Goal: Navigation & Orientation: Find specific page/section

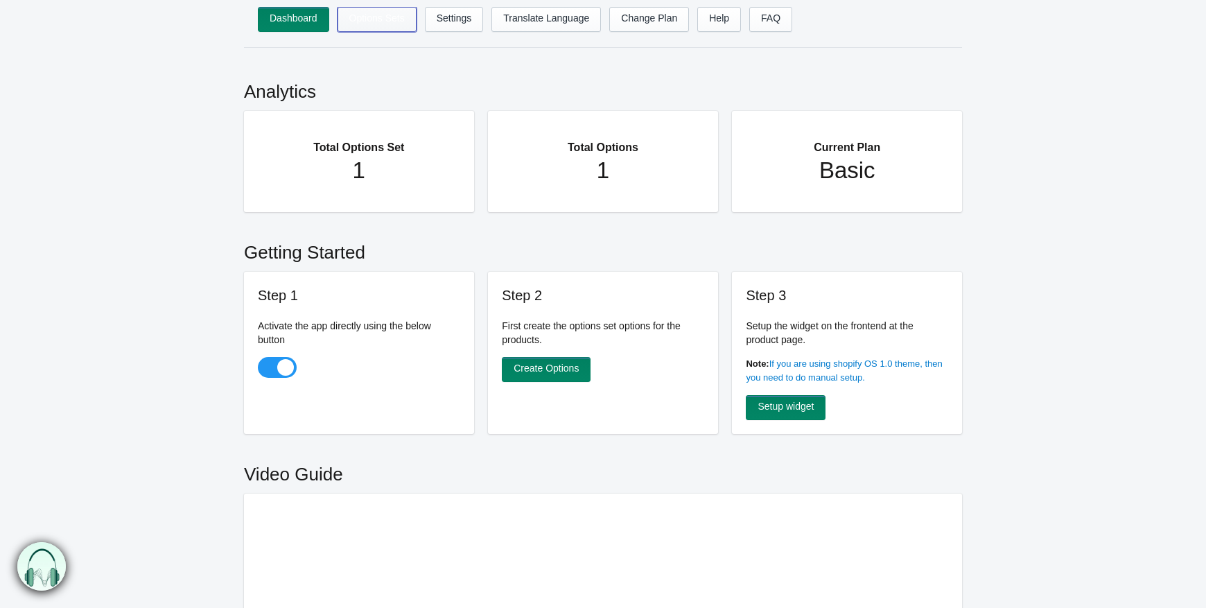
click at [367, 7] on link "Options Sets" at bounding box center [377, 19] width 79 height 25
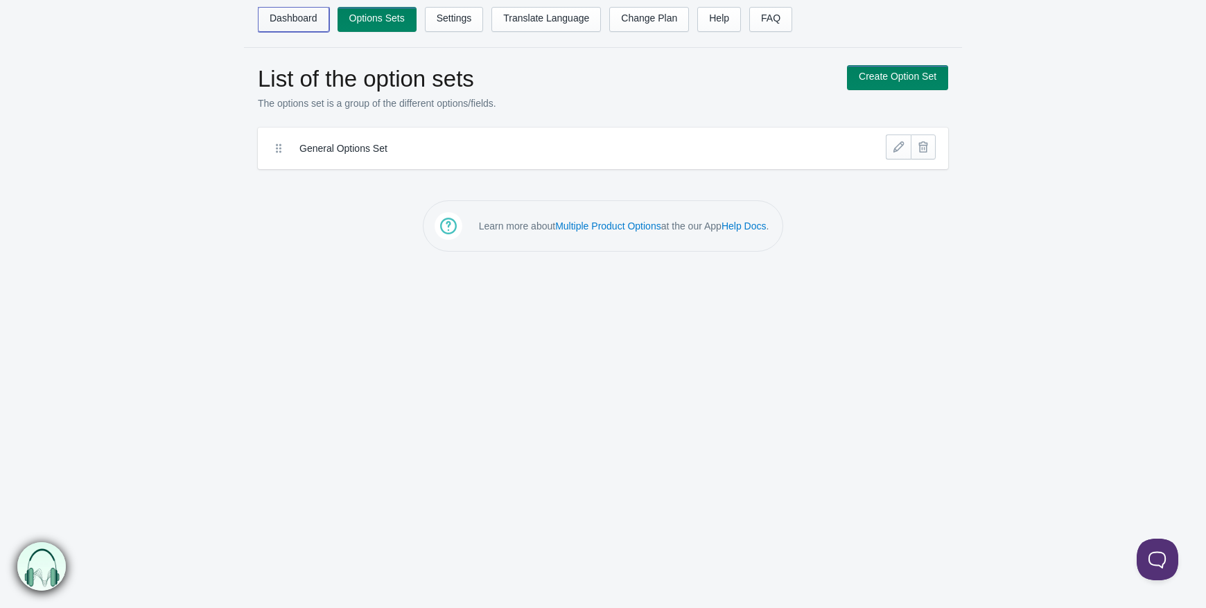
click at [289, 8] on link "Dashboard" at bounding box center [293, 19] width 71 height 25
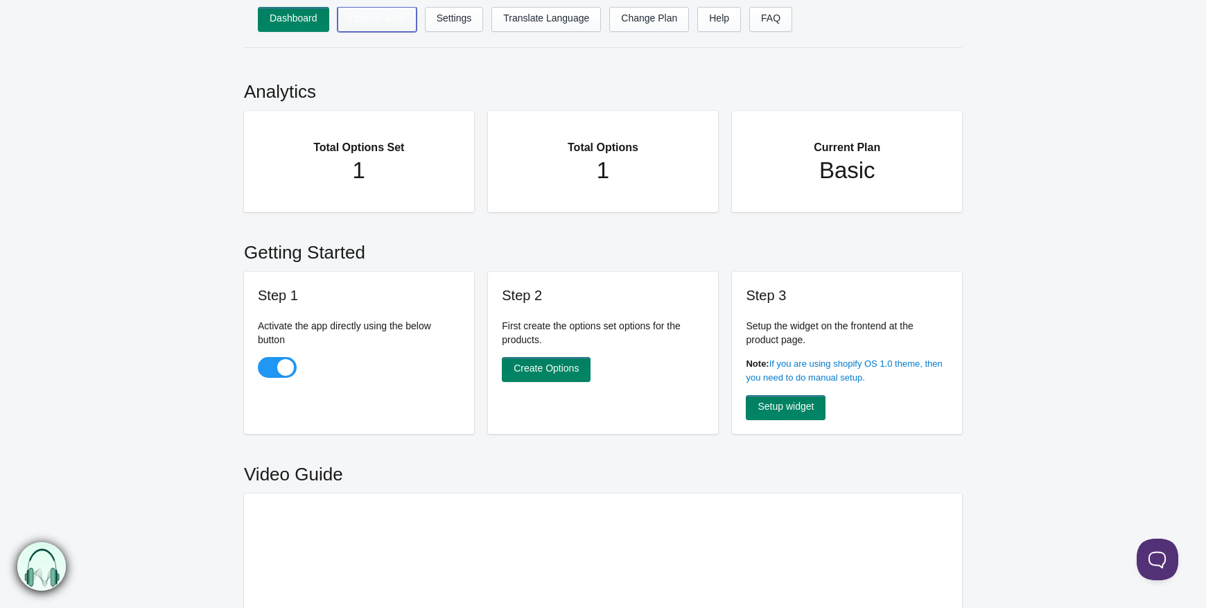
click at [376, 14] on link "Options Sets" at bounding box center [377, 19] width 79 height 25
